Goal: Complete application form

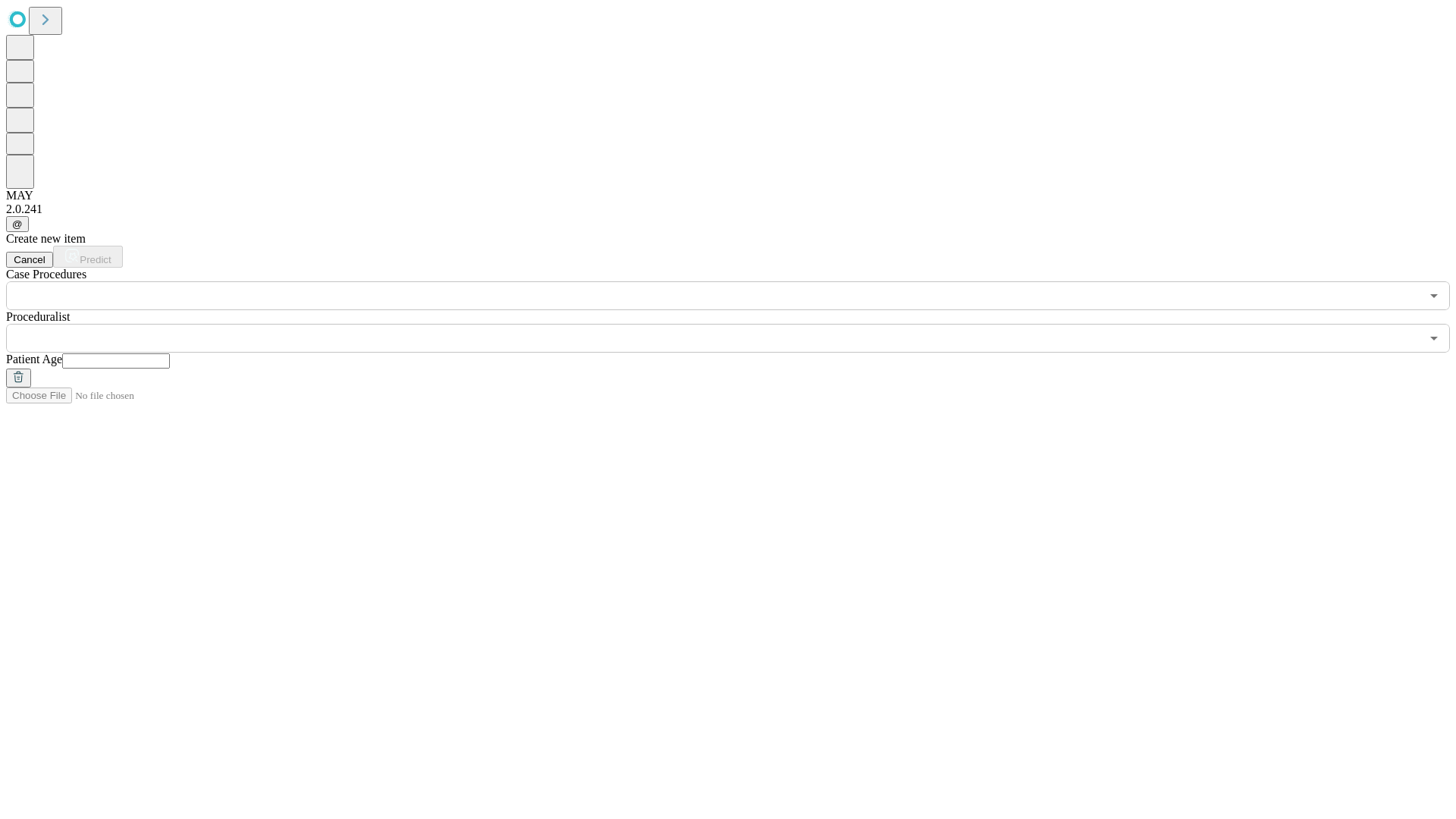
click at [170, 353] on input "text" at bounding box center [116, 360] width 107 height 15
type input "*"
click at [739, 324] on input "text" at bounding box center [713, 339] width 1414 height 29
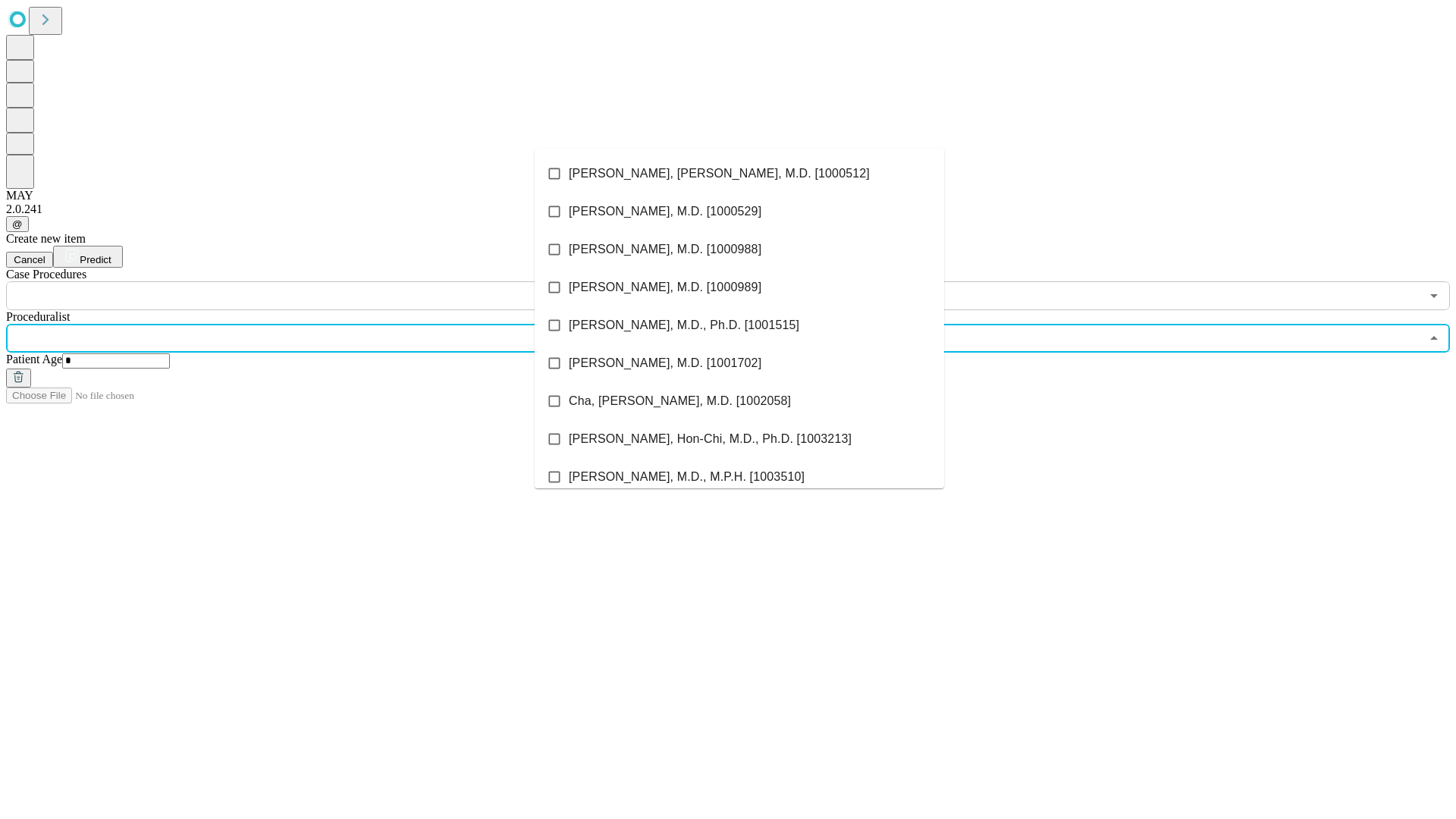
click at [739, 173] on li "[PERSON_NAME], [PERSON_NAME], M.D. [1000512]" at bounding box center [739, 173] width 409 height 38
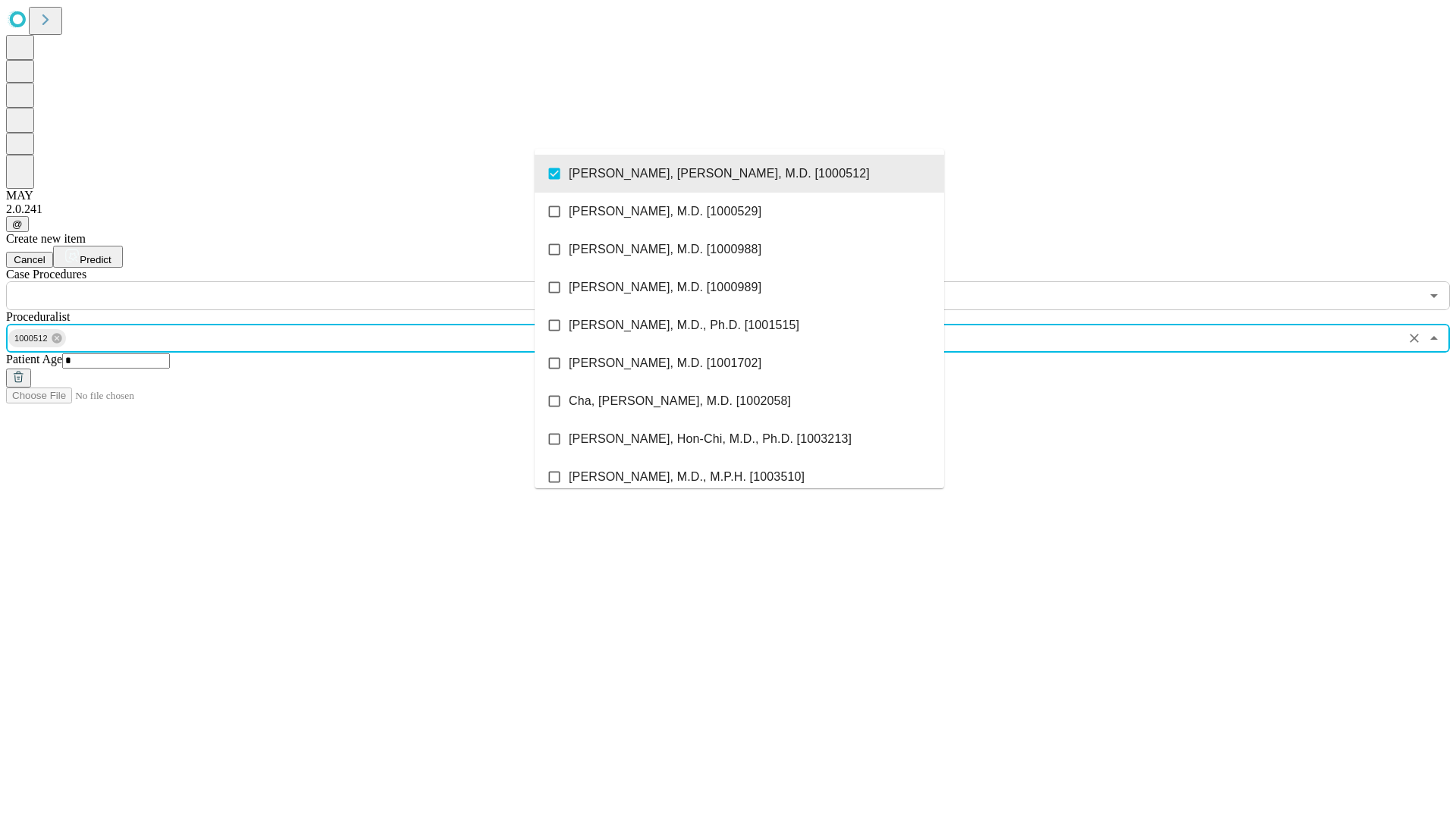
click at [318, 282] on input "text" at bounding box center [713, 296] width 1414 height 29
